Goal: Information Seeking & Learning: Learn about a topic

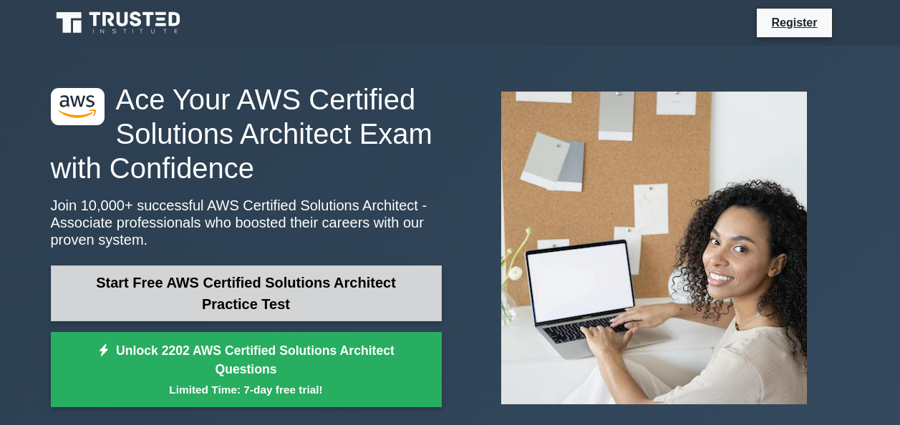
click at [284, 283] on link "Start Free AWS Certified Solutions Architect Practice Test" at bounding box center [246, 294] width 391 height 56
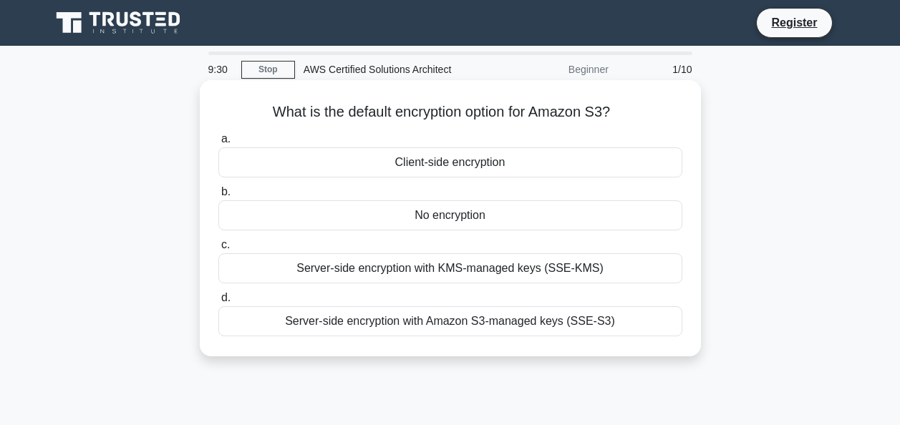
click at [457, 326] on div "Server-side encryption with Amazon S3-managed keys (SSE-S3)" at bounding box center [450, 321] width 464 height 30
click at [218, 303] on input "d. Server-side encryption with Amazon S3-managed keys (SSE-S3)" at bounding box center [218, 297] width 0 height 9
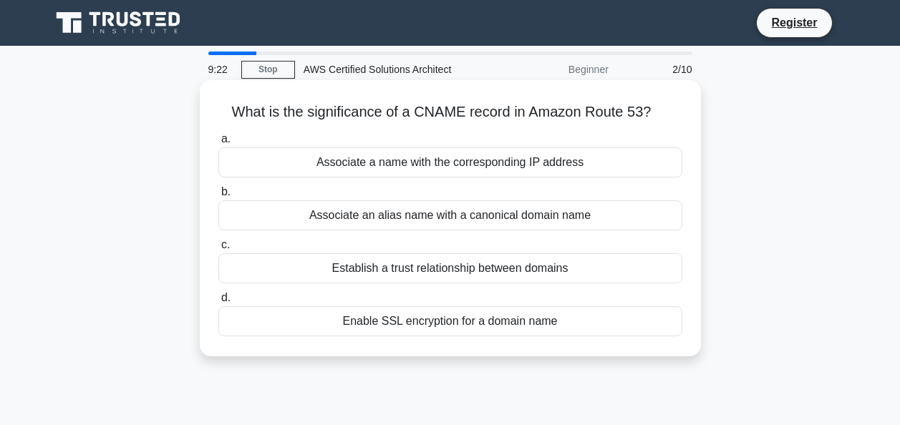
drag, startPoint x: 546, startPoint y: 220, endPoint x: 543, endPoint y: 233, distance: 13.2
click at [543, 233] on div "a. Associate a name with the corresponding IP address b. Associate an alias nam…" at bounding box center [450, 233] width 481 height 212
drag, startPoint x: 543, startPoint y: 233, endPoint x: 486, endPoint y: 218, distance: 59.2
click at [486, 218] on div "Associate an alias name with a canonical domain name" at bounding box center [450, 215] width 464 height 30
click at [298, 219] on div "Associate an alias name with a canonical domain name" at bounding box center [450, 215] width 464 height 30
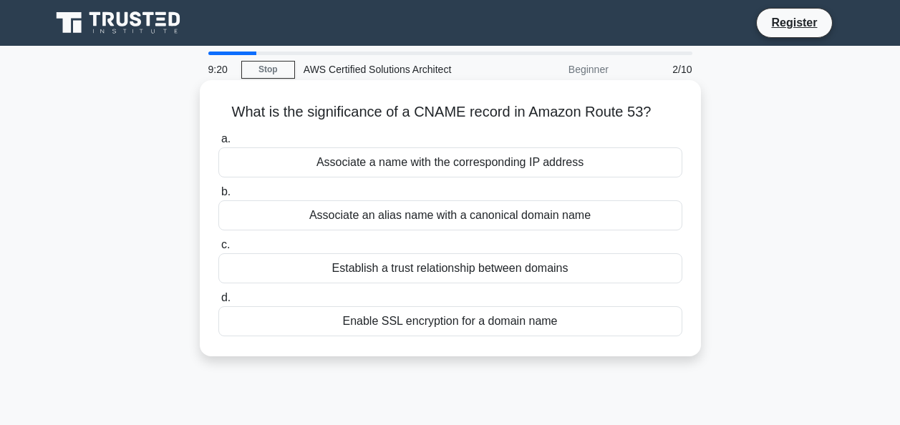
click at [218, 197] on input "b. Associate an alias name with a canonical domain name" at bounding box center [218, 192] width 0 height 9
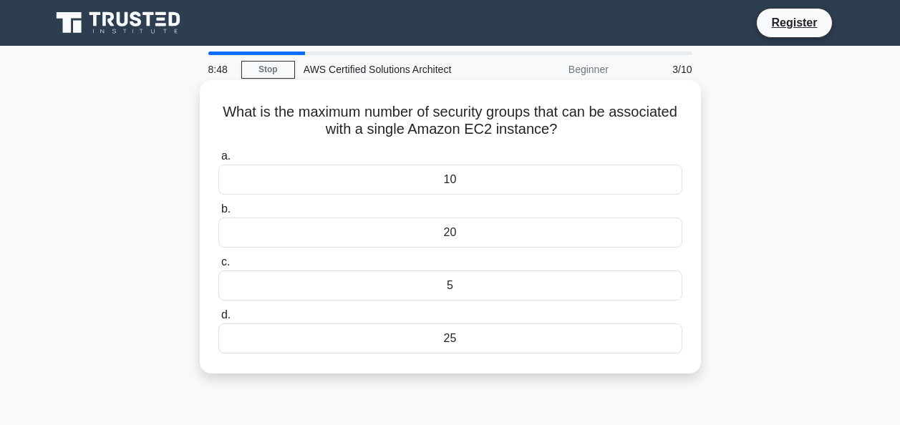
click at [465, 283] on div "5" at bounding box center [450, 286] width 464 height 30
click at [218, 267] on input "c. 5" at bounding box center [218, 262] width 0 height 9
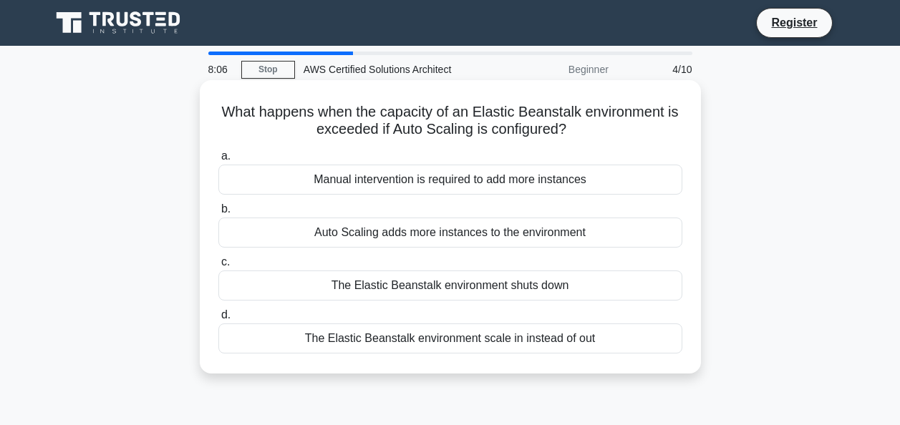
click at [407, 235] on div "Auto Scaling adds more instances to the environment" at bounding box center [450, 233] width 464 height 30
click at [218, 214] on input "b. Auto Scaling adds more instances to the environment" at bounding box center [218, 209] width 0 height 9
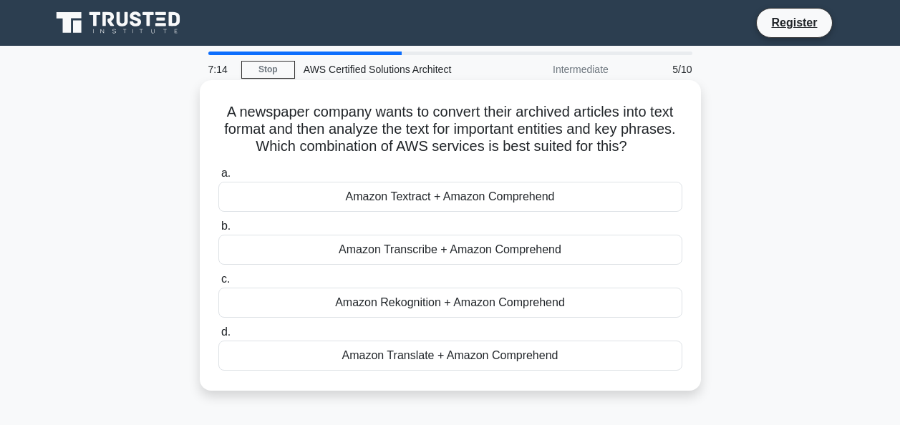
click at [463, 203] on div "Amazon Textract + Amazon Comprehend" at bounding box center [450, 197] width 464 height 30
click at [218, 178] on input "a. Amazon Textract + Amazon Comprehend" at bounding box center [218, 173] width 0 height 9
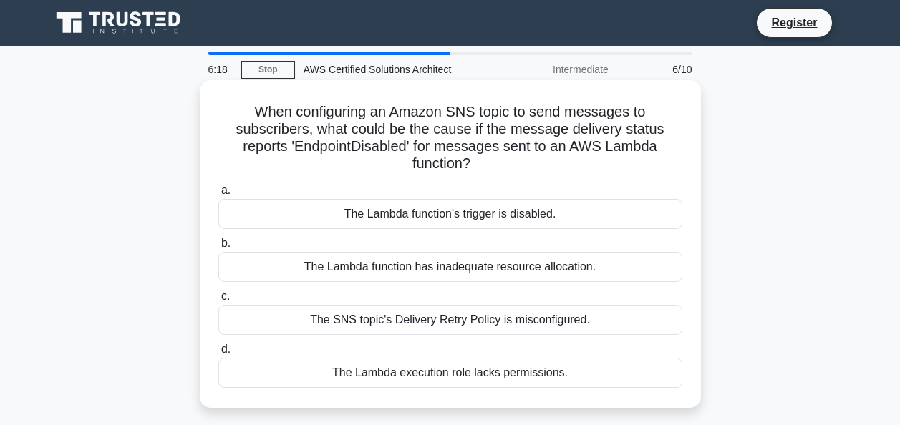
click at [477, 384] on div "The Lambda execution role lacks permissions." at bounding box center [450, 373] width 464 height 30
click at [218, 354] on input "d. The Lambda execution role lacks permissions." at bounding box center [218, 349] width 0 height 9
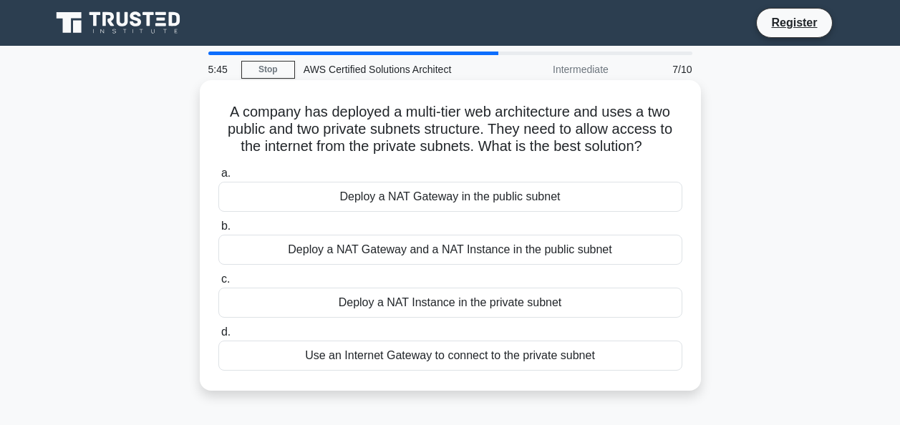
click at [482, 202] on div "Deploy a NAT Gateway in the public subnet" at bounding box center [450, 197] width 464 height 30
click at [218, 178] on input "a. Deploy a NAT Gateway in the public subnet" at bounding box center [218, 173] width 0 height 9
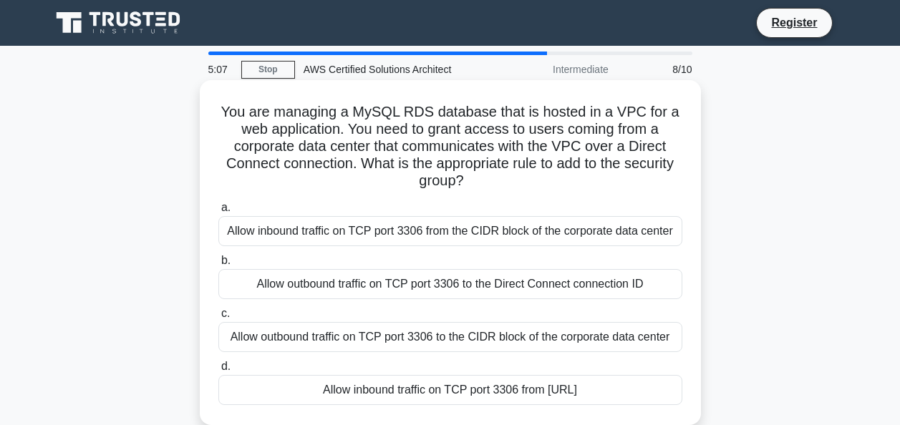
scroll to position [72, 0]
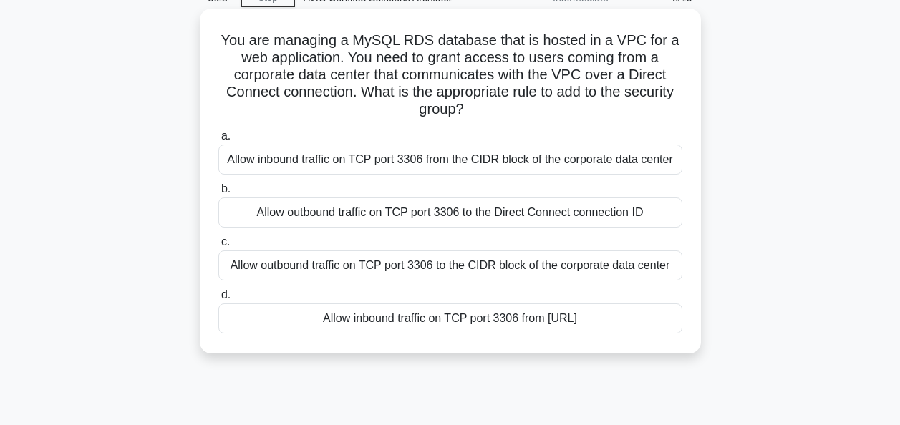
click at [437, 165] on div "Allow inbound traffic on TCP port 3306 from the CIDR block of the corporate dat…" at bounding box center [450, 160] width 464 height 30
click at [218, 141] on input "a. Allow inbound traffic on TCP port 3306 from the CIDR block of the corporate …" at bounding box center [218, 136] width 0 height 9
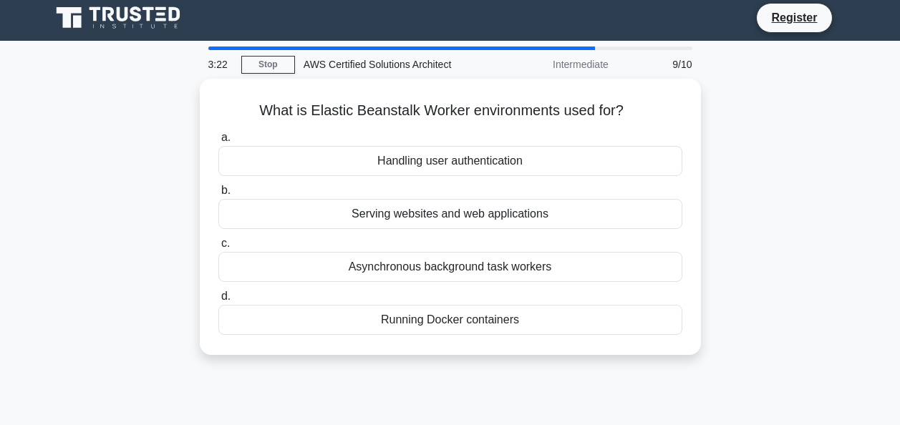
scroll to position [0, 0]
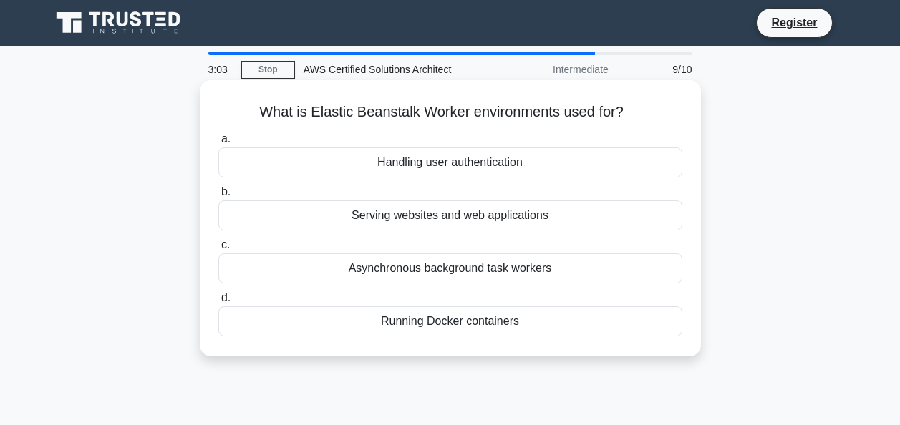
click at [471, 220] on div "Serving websites and web applications" at bounding box center [450, 215] width 464 height 30
click at [218, 197] on input "b. Serving websites and web applications" at bounding box center [218, 192] width 0 height 9
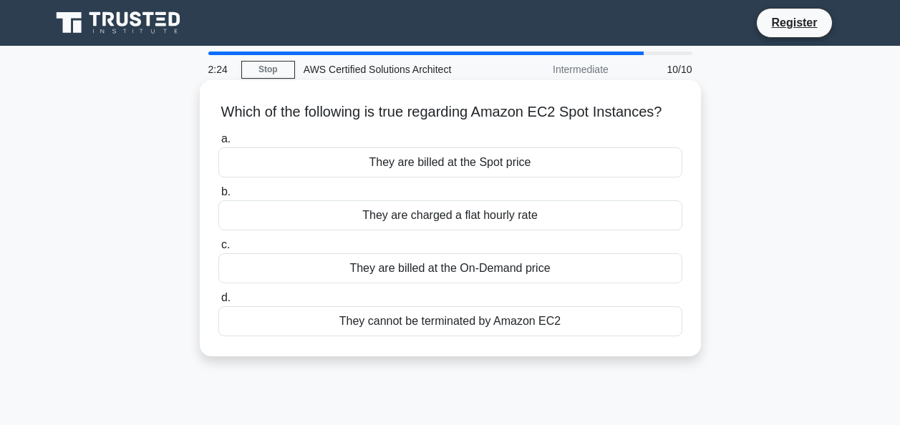
click at [480, 178] on div "They are billed at the Spot price" at bounding box center [450, 162] width 464 height 30
click at [218, 144] on input "a. They are billed at the Spot price" at bounding box center [218, 139] width 0 height 9
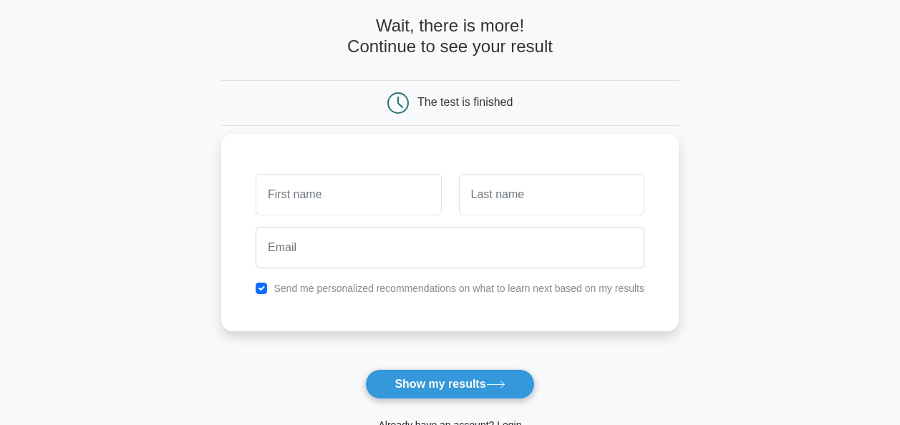
scroll to position [72, 0]
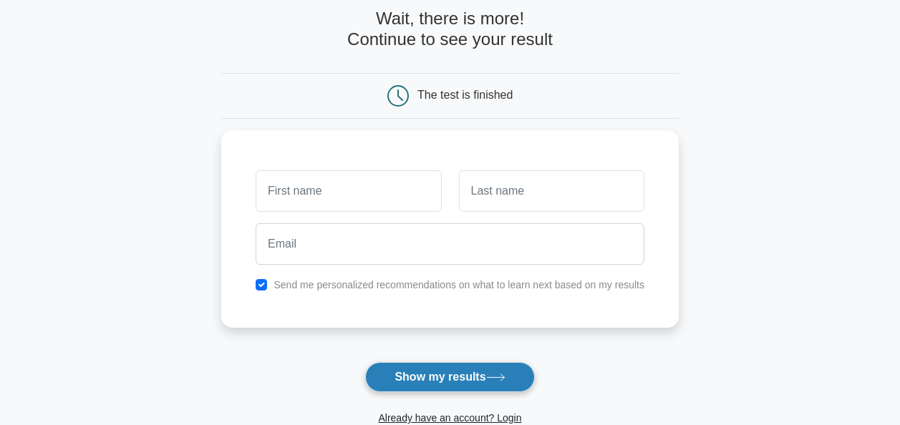
click at [468, 387] on button "Show my results" at bounding box center [449, 377] width 169 height 30
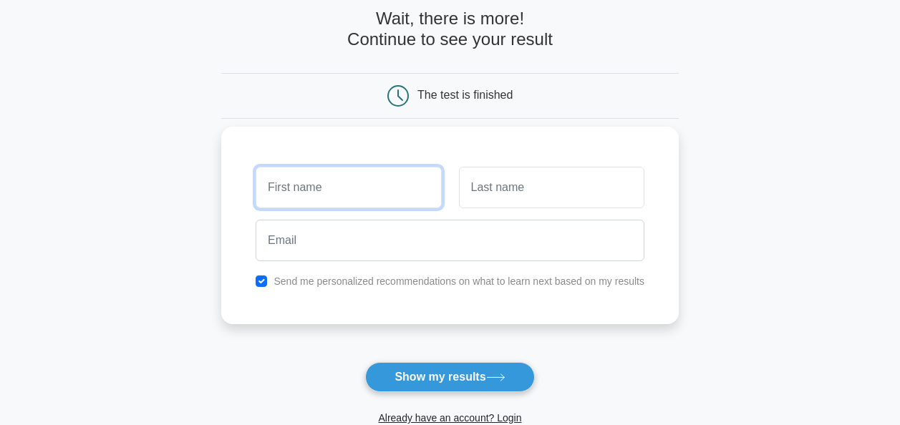
click at [312, 186] on input "text" at bounding box center [348, 188] width 185 height 42
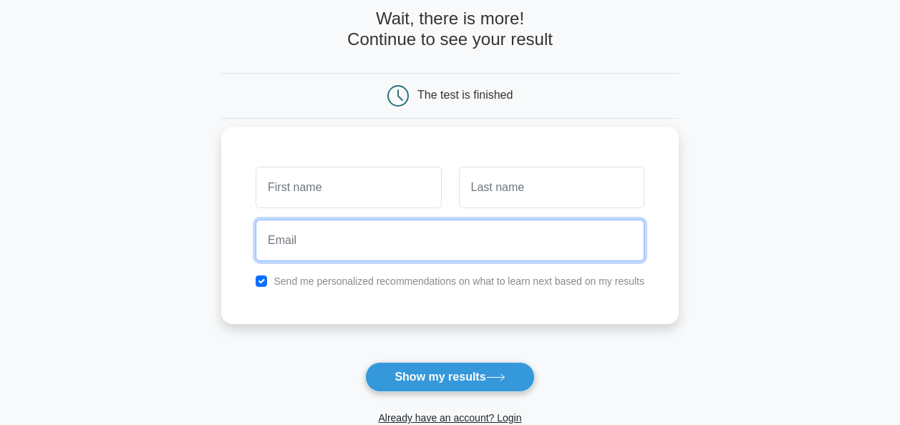
click at [571, 239] on input "email" at bounding box center [450, 241] width 389 height 42
type input "[EMAIL_ADDRESS][DOMAIN_NAME]"
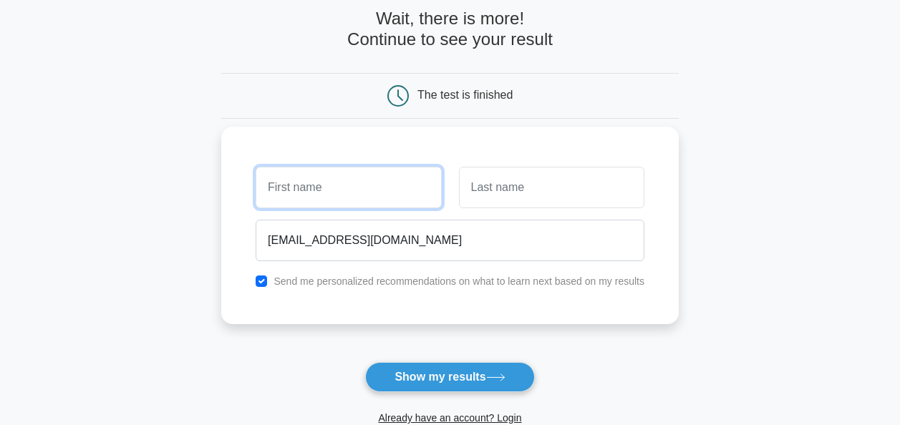
click at [356, 182] on input "text" at bounding box center [348, 188] width 185 height 42
type input "g"
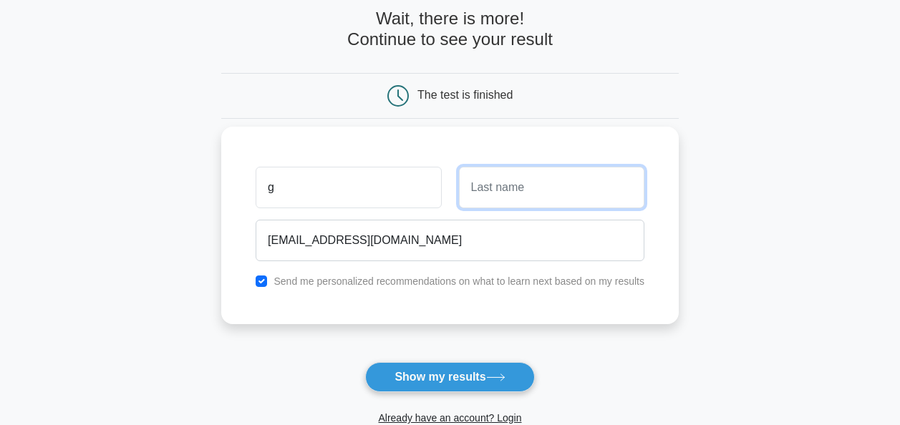
click at [520, 188] on input "text" at bounding box center [551, 188] width 185 height 42
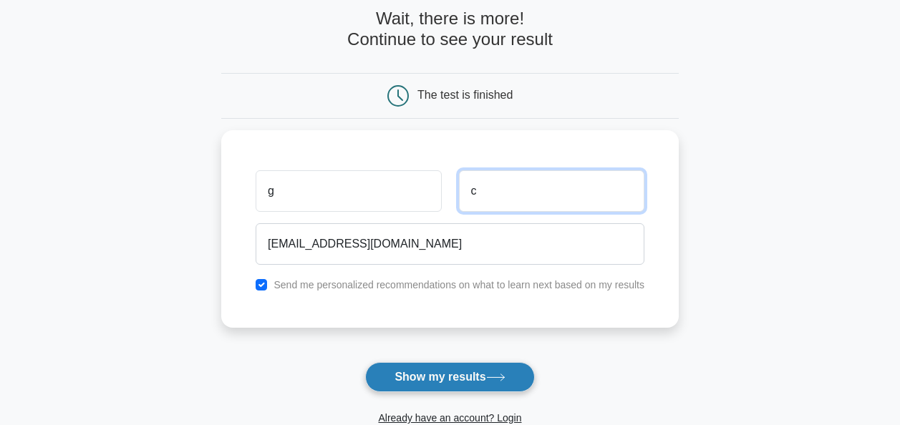
type input "c"
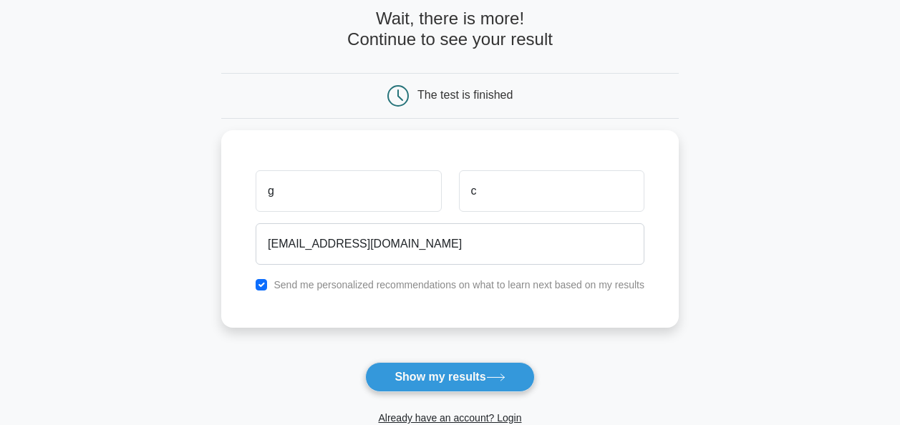
click at [474, 371] on button "Show my results" at bounding box center [449, 377] width 169 height 30
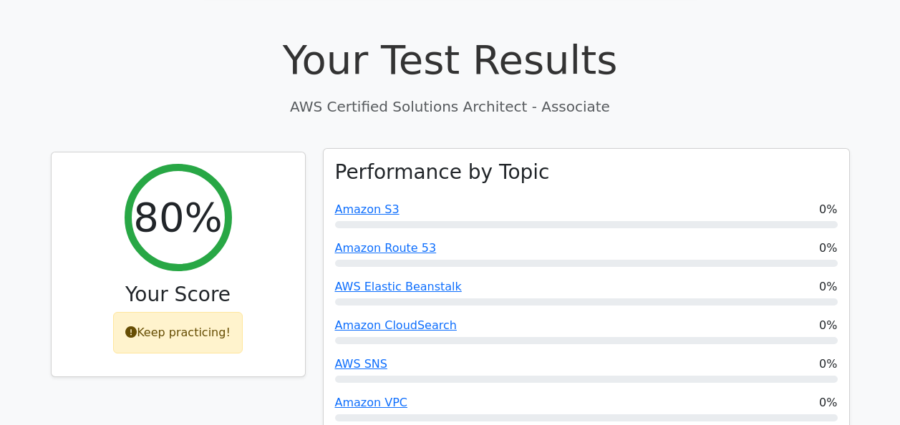
scroll to position [429, 0]
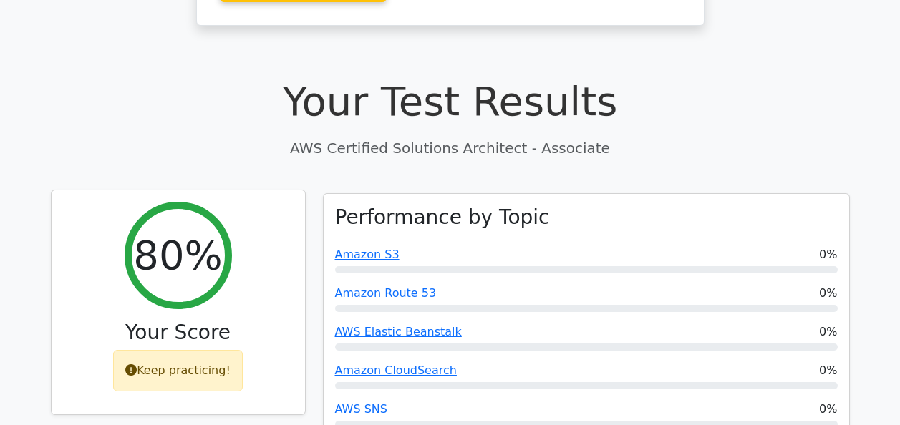
click at [160, 350] on div "Keep practicing!" at bounding box center [178, 371] width 130 height 42
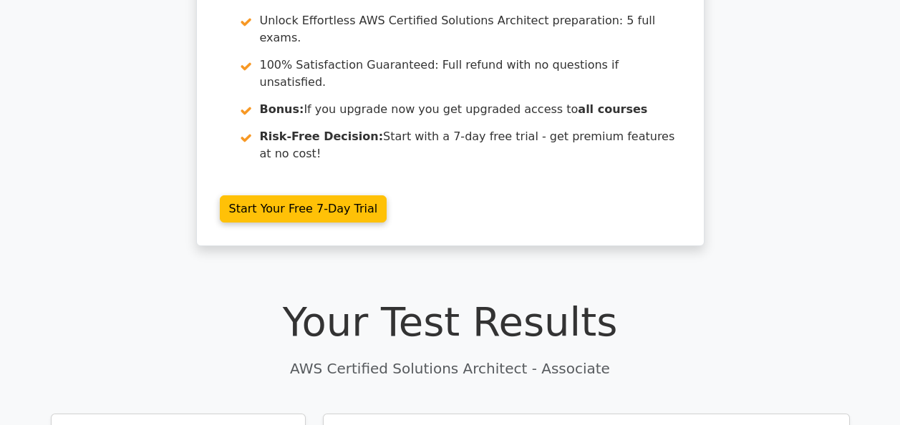
scroll to position [143, 0]
